Goal: Transaction & Acquisition: Download file/media

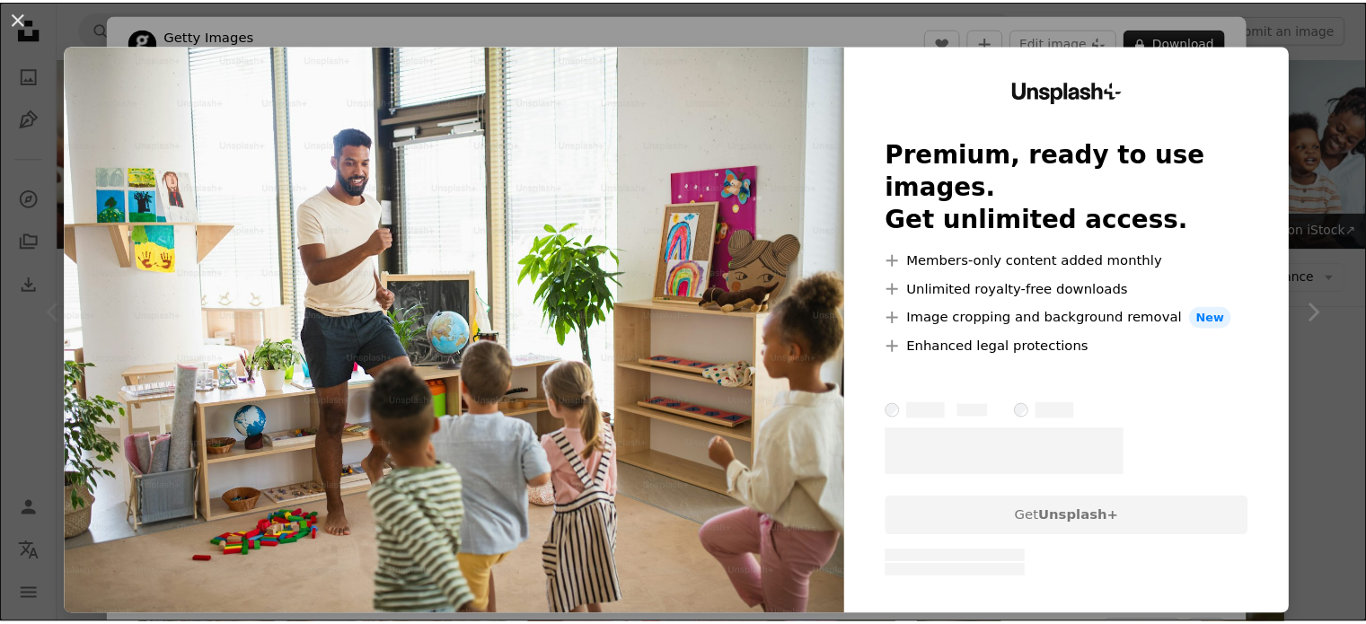
scroll to position [164, 0]
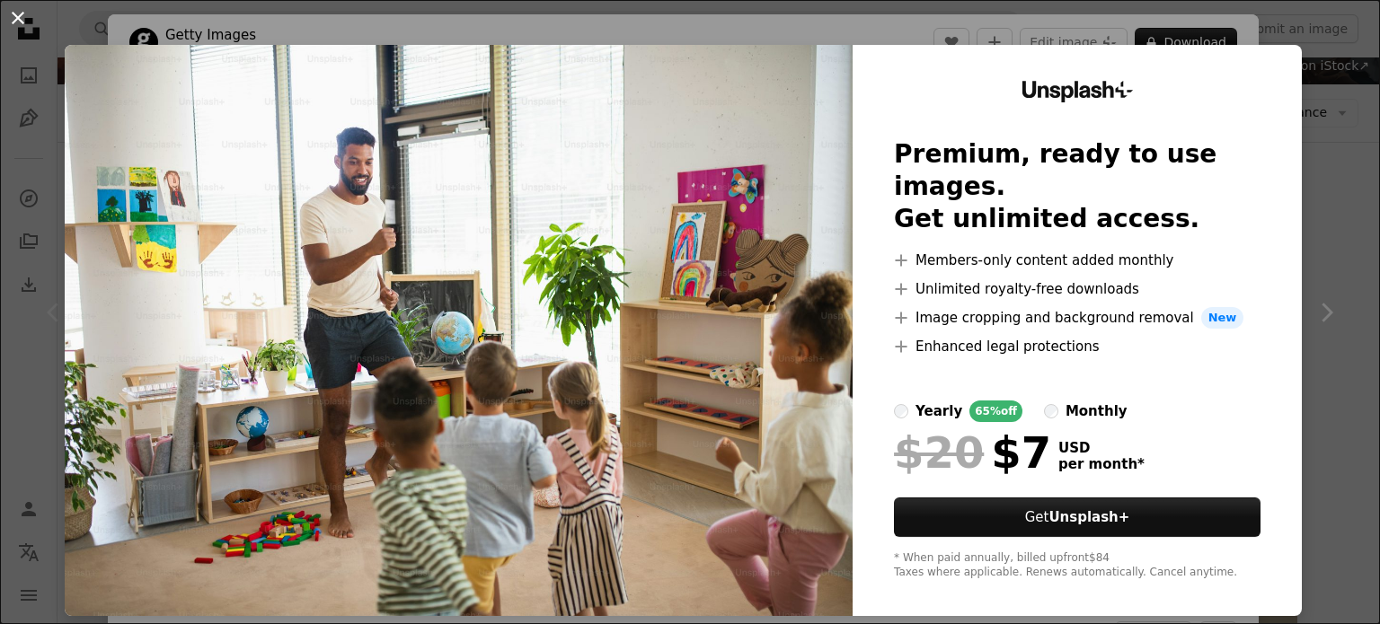
click at [14, 13] on button "An X shape" at bounding box center [18, 18] width 22 height 22
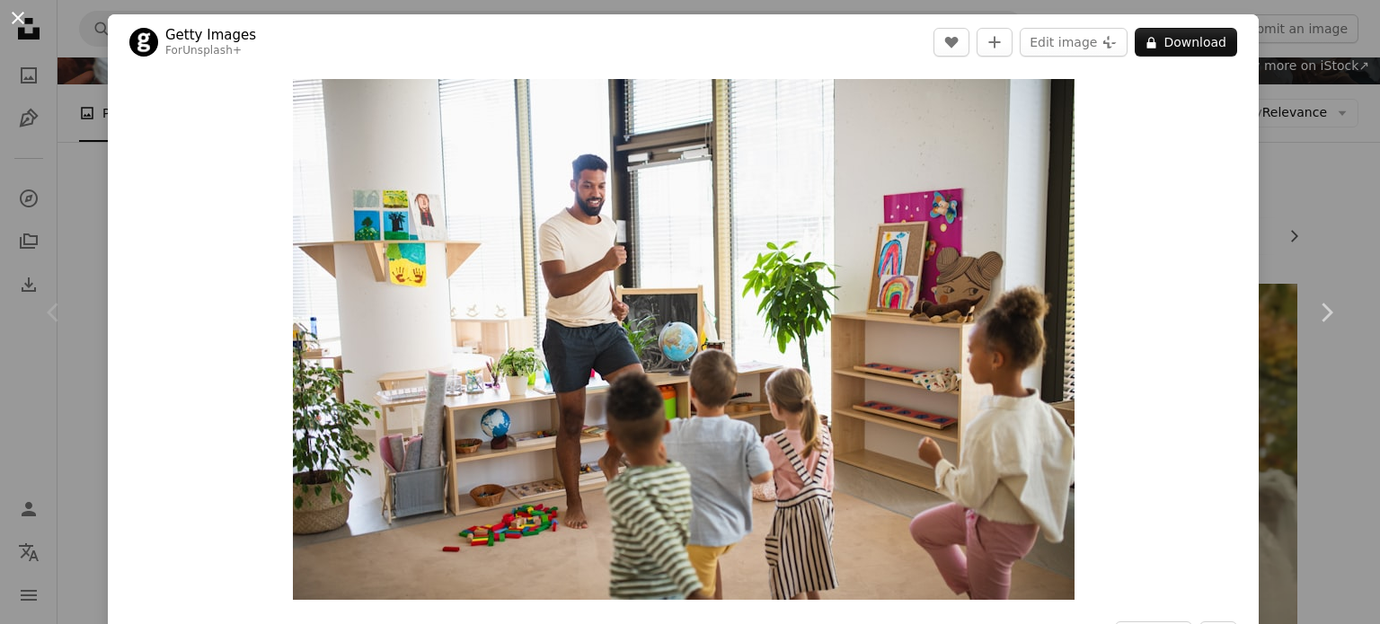
click at [18, 18] on button "An X shape" at bounding box center [18, 18] width 22 height 22
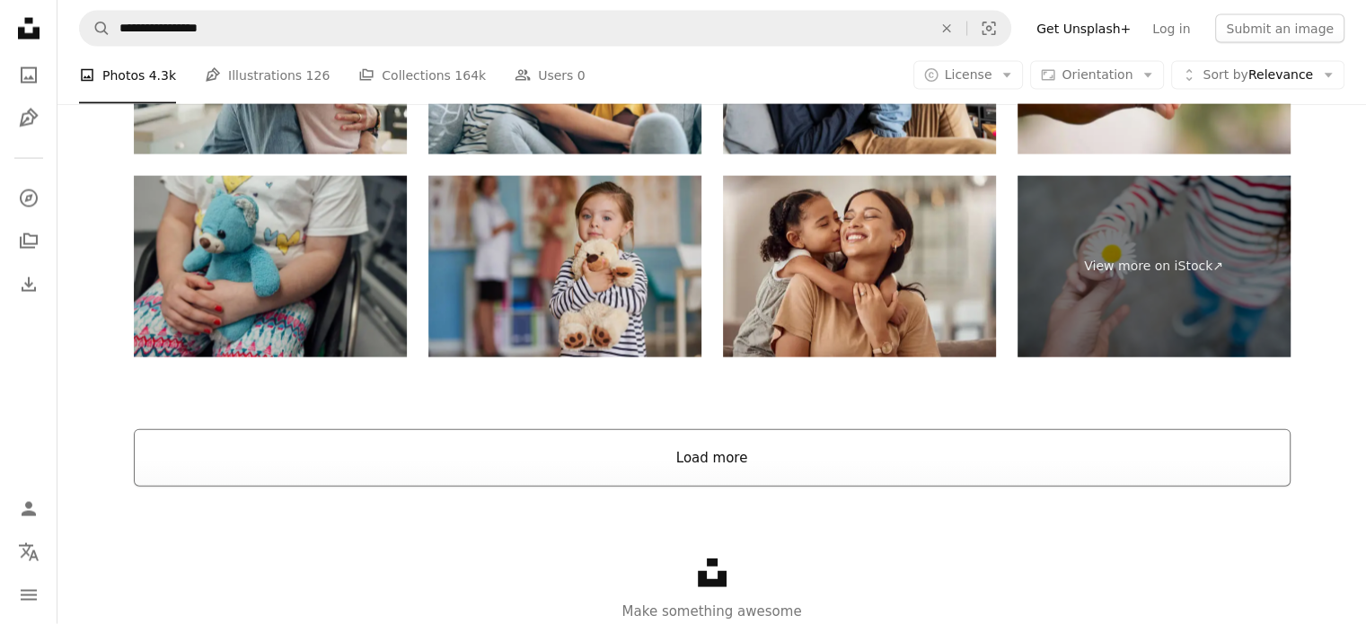
scroll to position [3913, 0]
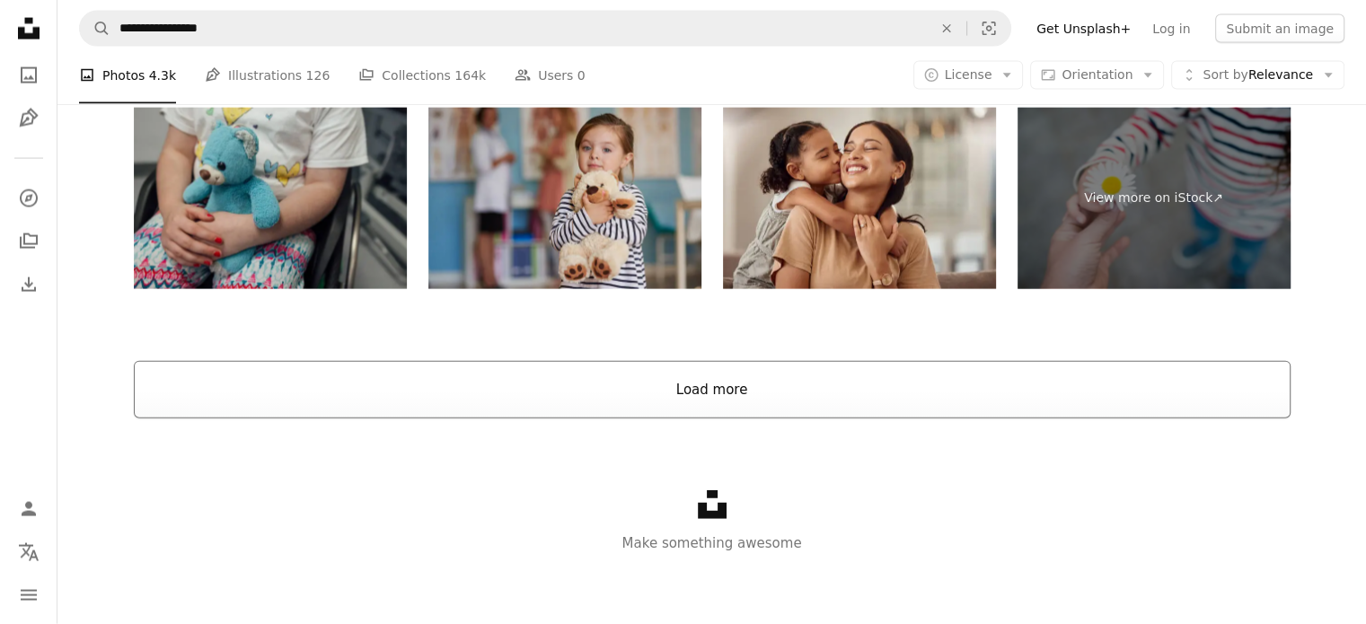
click at [729, 396] on button "Load more" at bounding box center [712, 389] width 1157 height 57
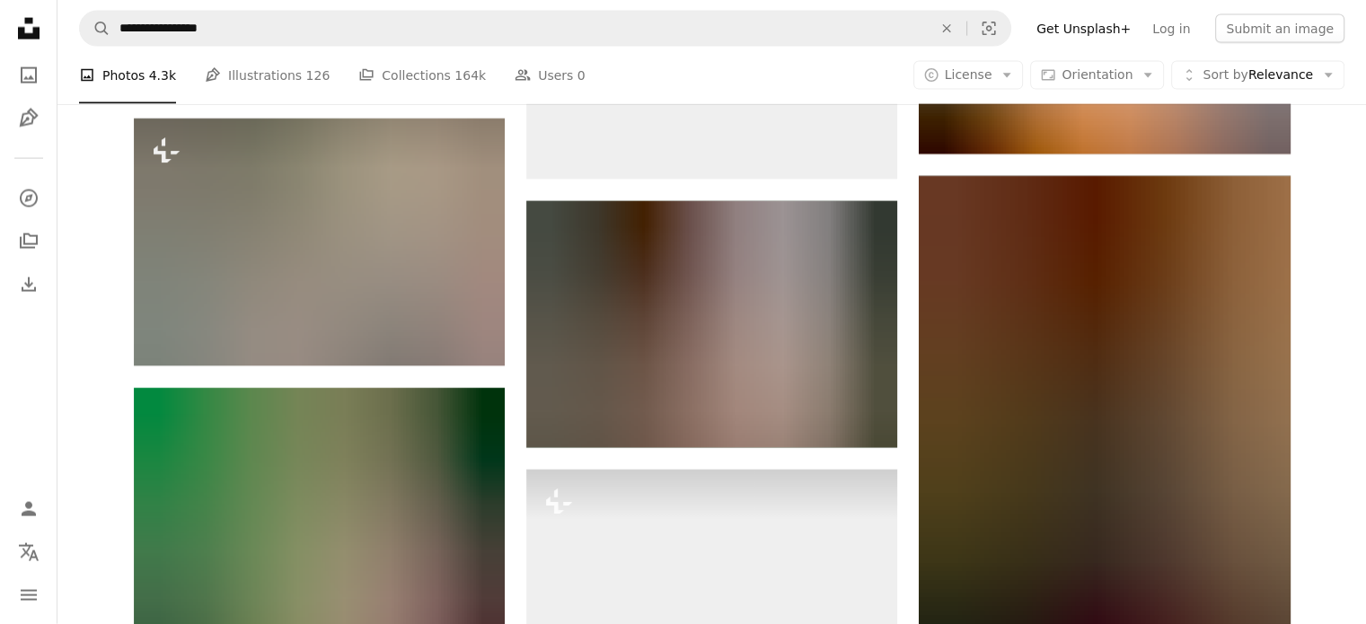
scroll to position [10909, 0]
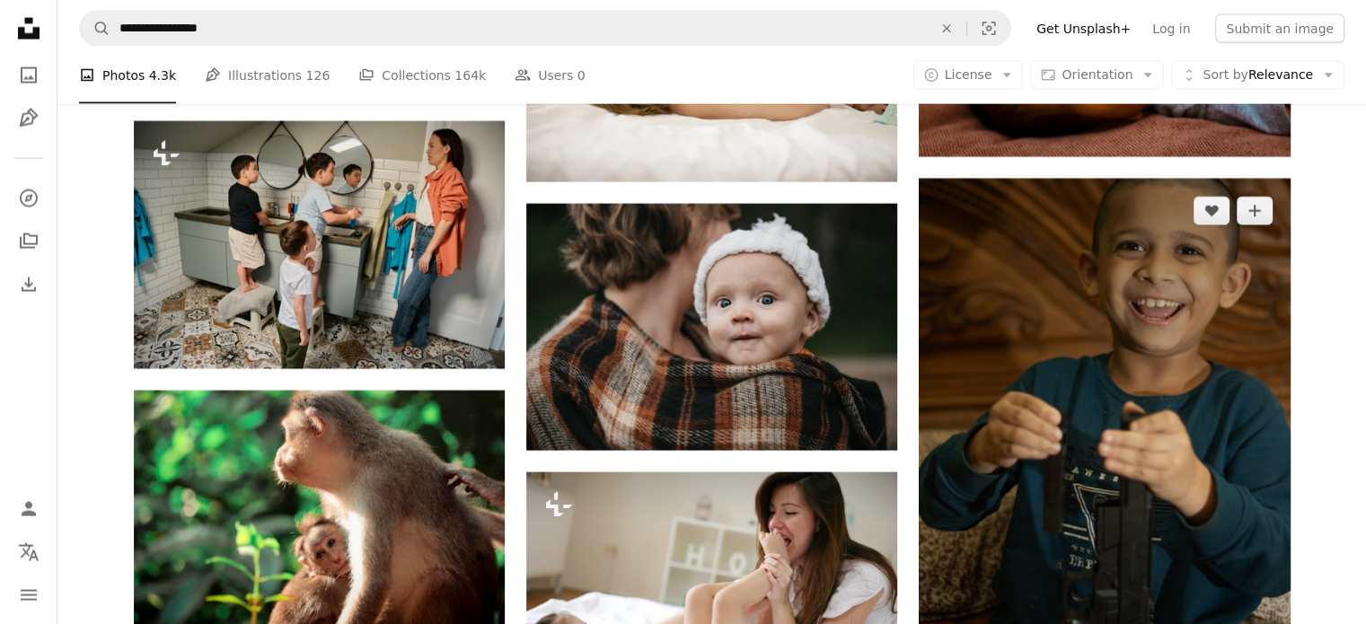
click at [1069, 352] on img at bounding box center [1104, 457] width 371 height 557
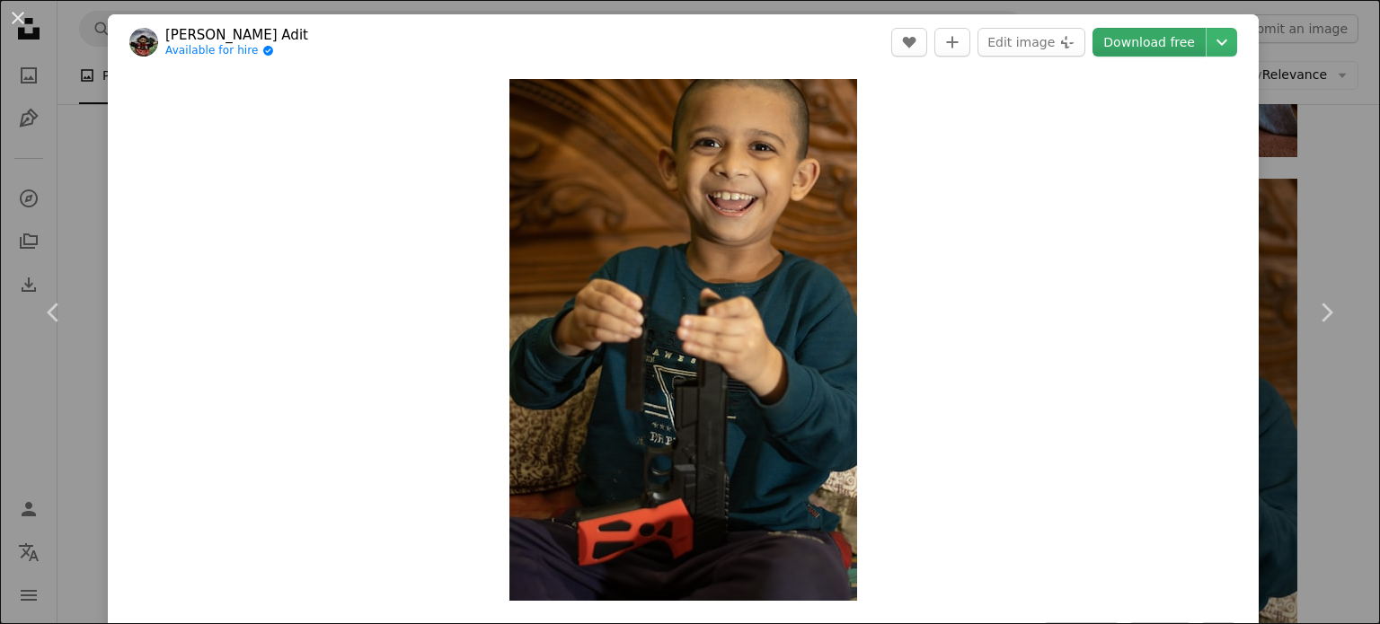
click at [1139, 47] on link "Download free" at bounding box center [1148, 42] width 113 height 29
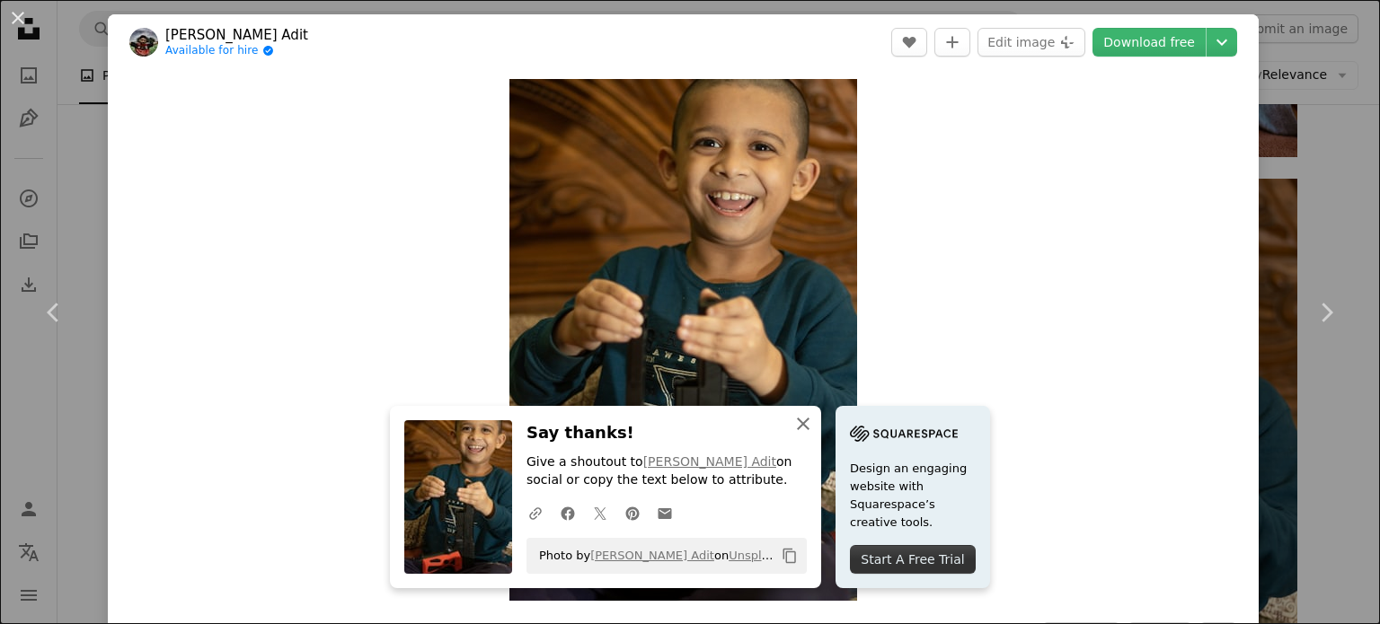
click at [794, 429] on icon "An X shape" at bounding box center [803, 424] width 22 height 22
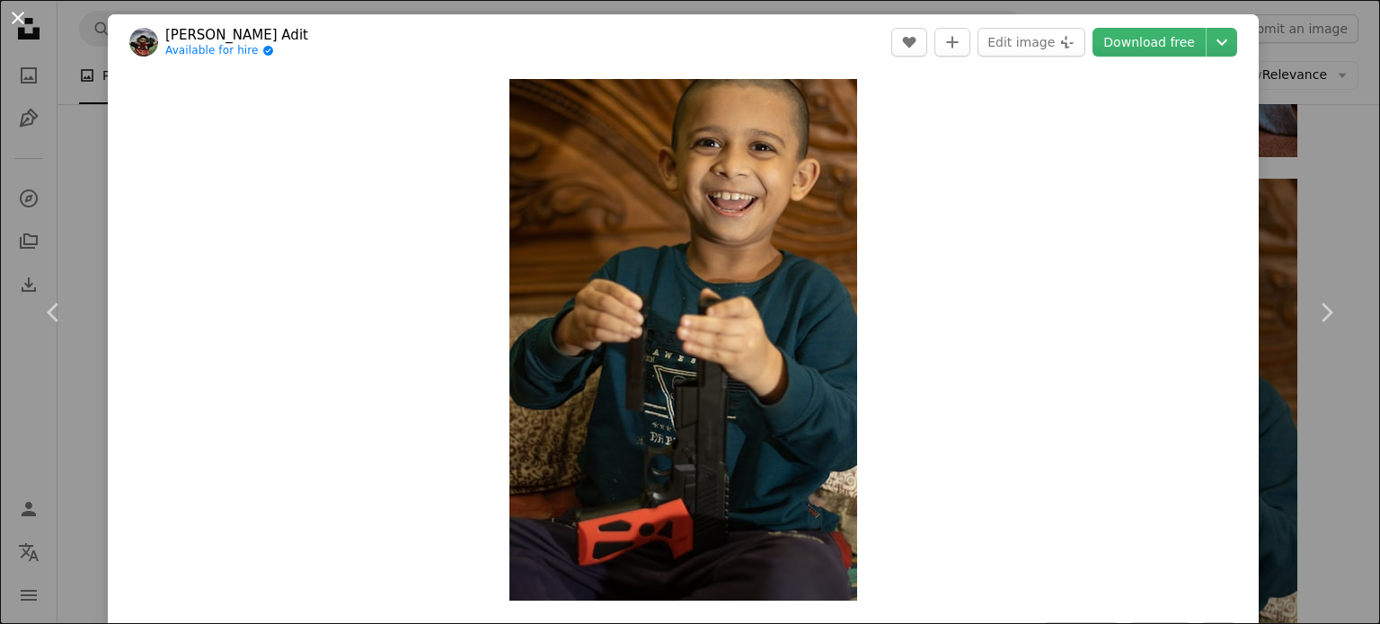
click at [18, 13] on button "An X shape" at bounding box center [18, 18] width 22 height 22
